Goal: Complete application form: Complete application form

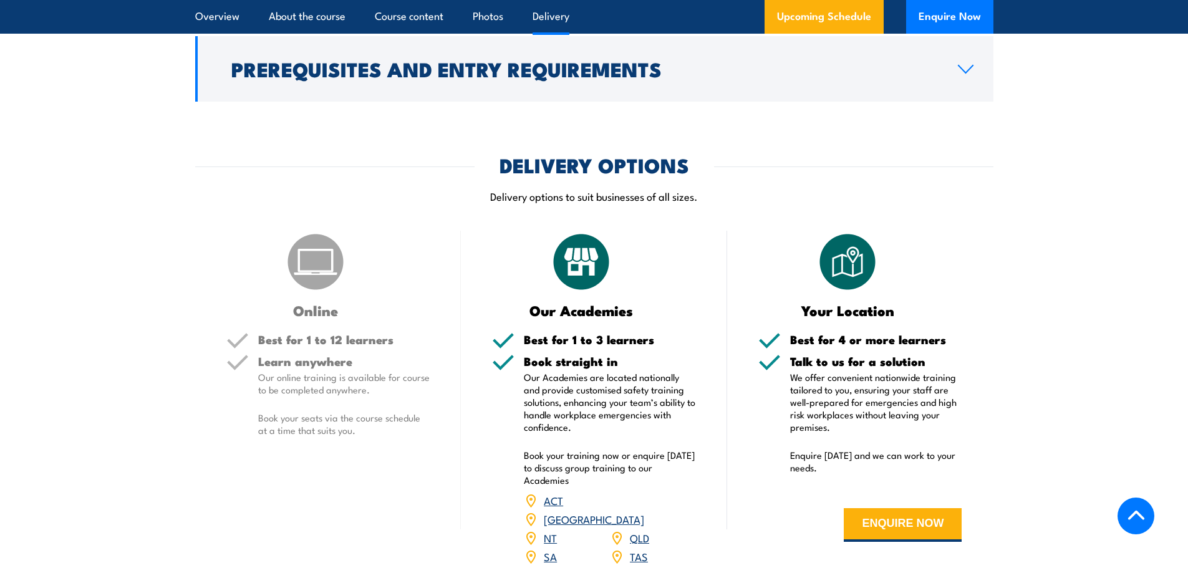
scroll to position [1434, 0]
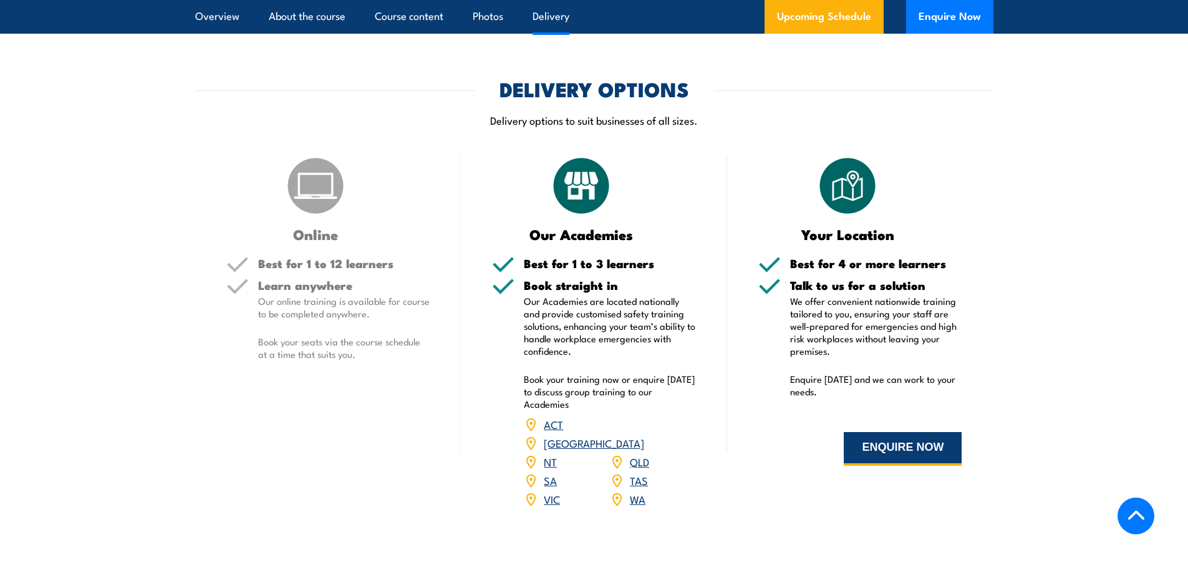
click at [897, 432] on button "ENQUIRE NOW" at bounding box center [903, 449] width 118 height 34
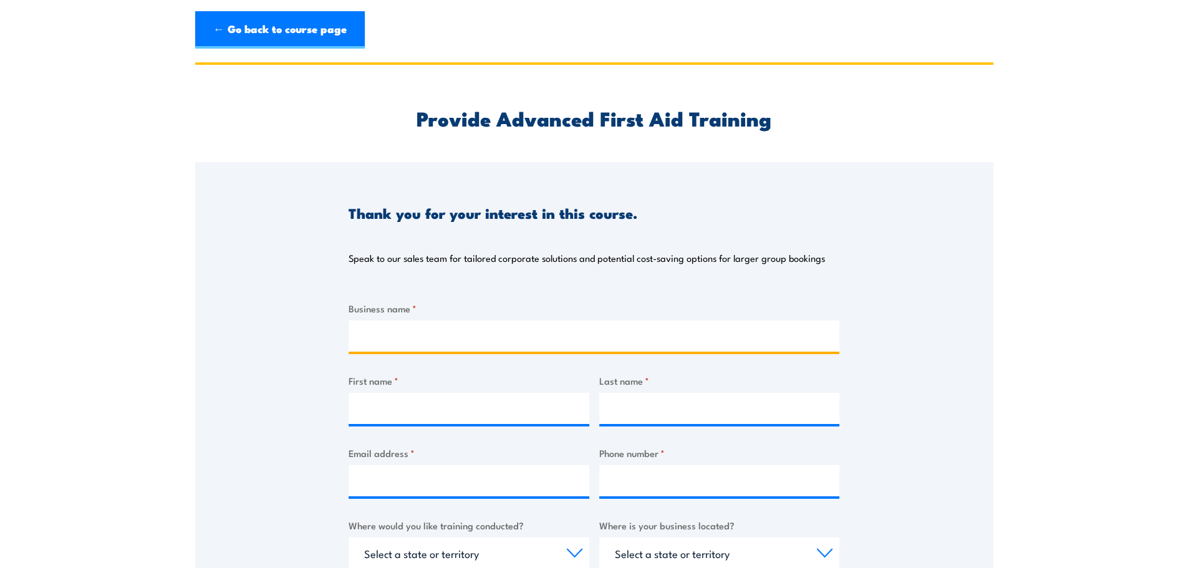
click at [470, 339] on input "Business name *" at bounding box center [594, 335] width 491 height 31
type input "[PERSON_NAME]"
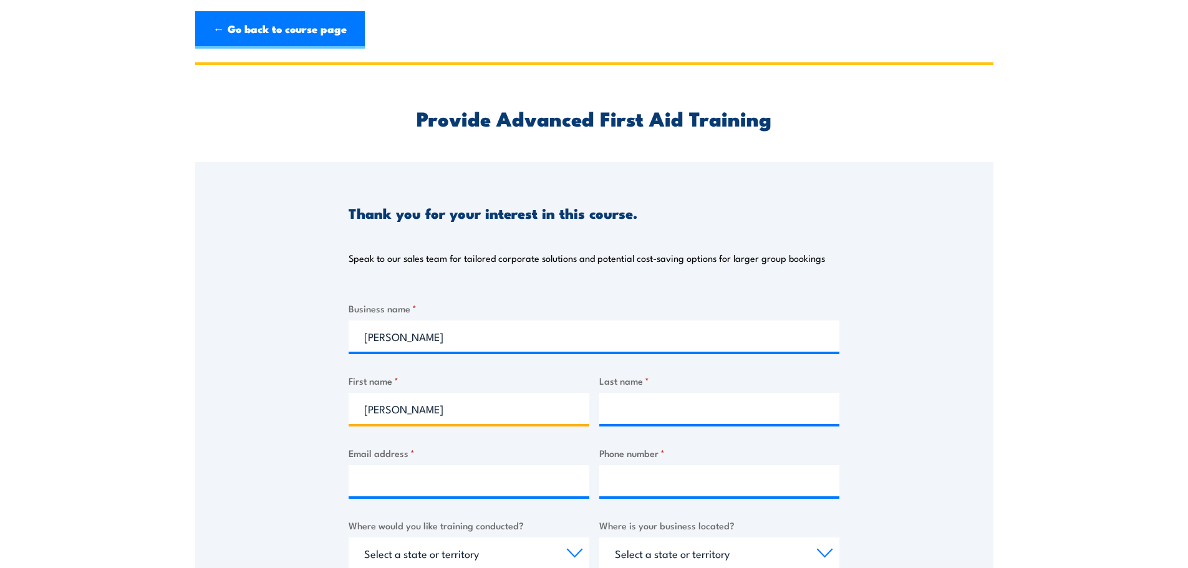
type input "[PERSON_NAME]"
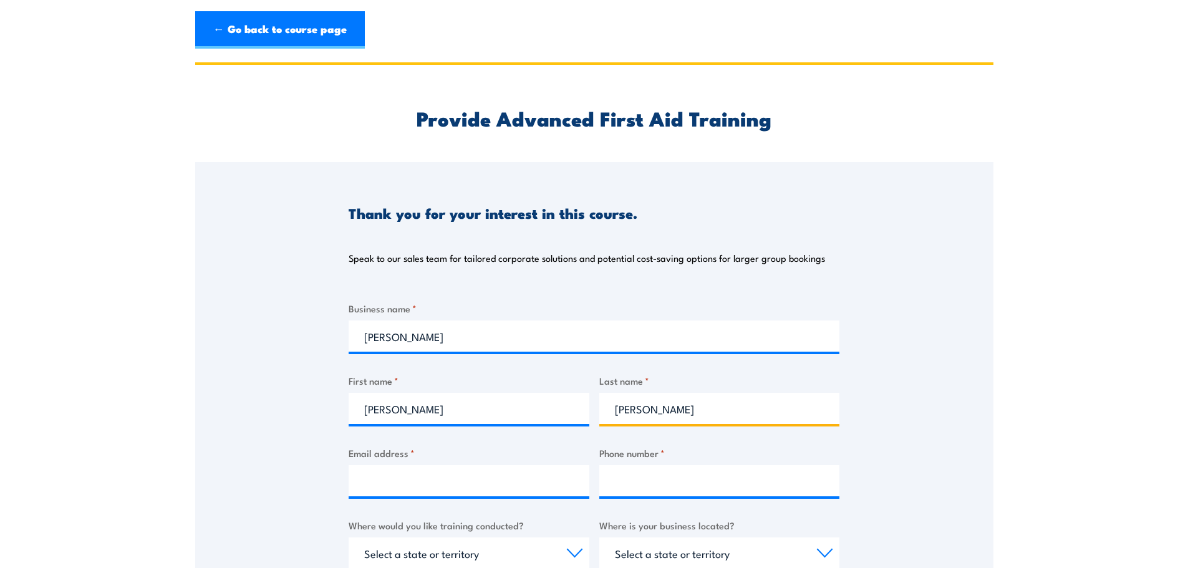
type input "[PERSON_NAME]"
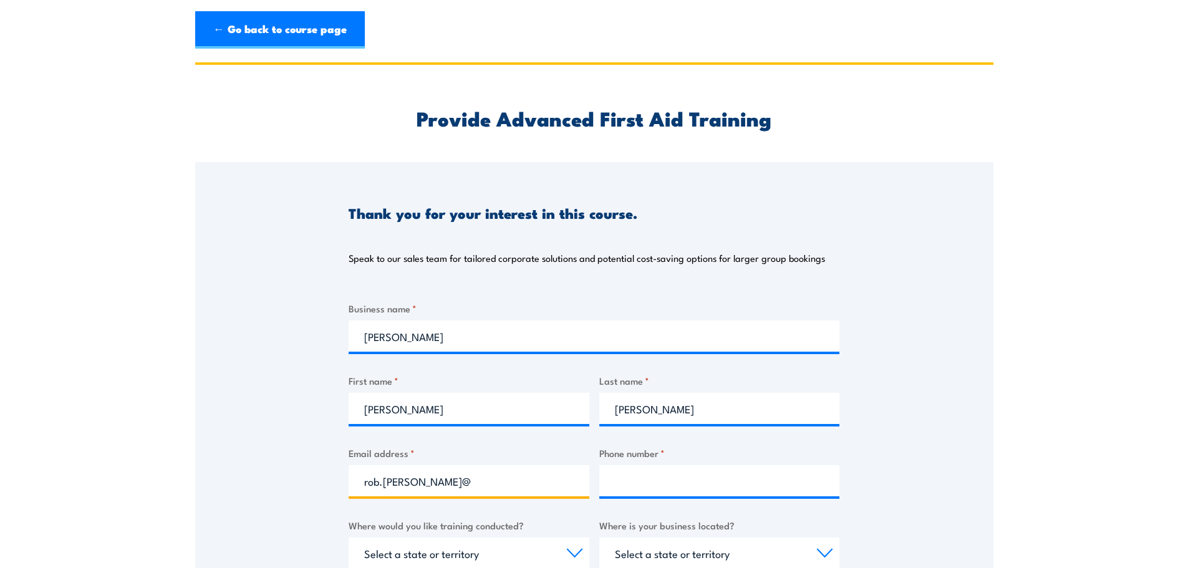
type input "rob.[PERSON_NAME]@"
